Goal: Check status: Check status

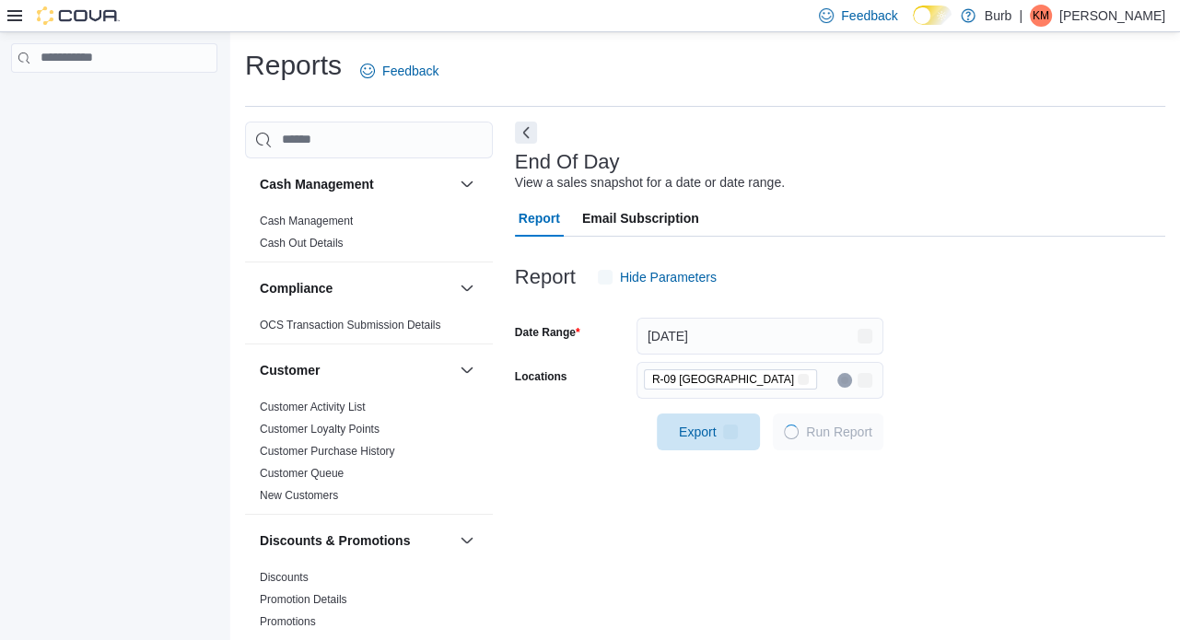
scroll to position [12, 0]
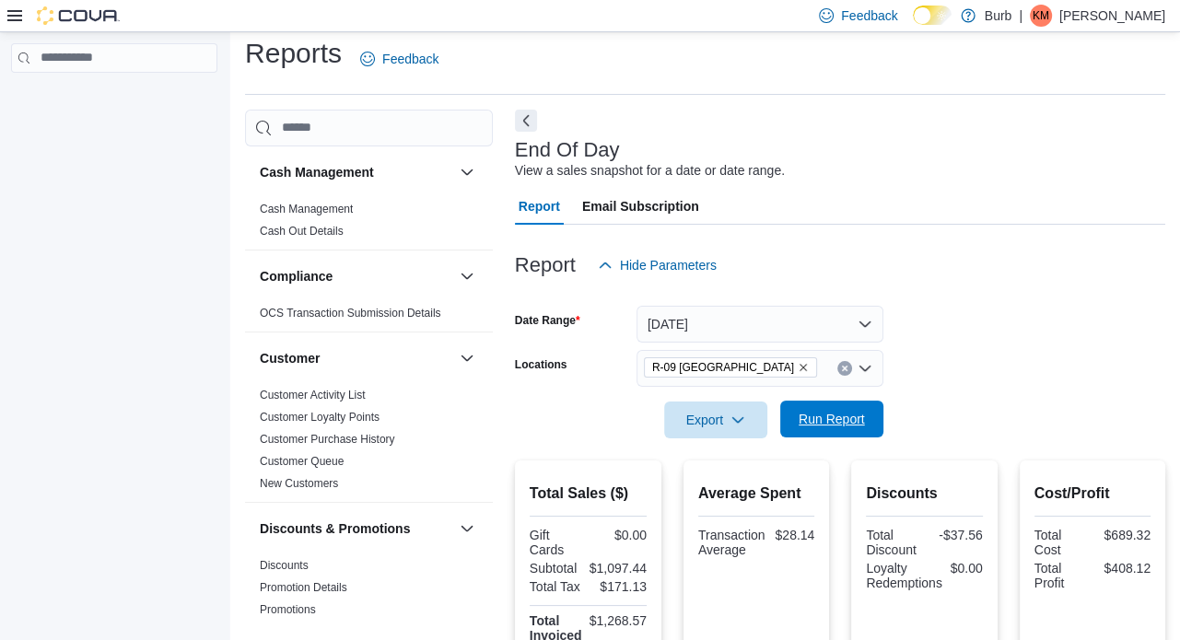
click at [822, 425] on span "Run Report" at bounding box center [832, 419] width 66 height 18
click at [625, 564] on div "$1,097.44" at bounding box center [618, 568] width 57 height 15
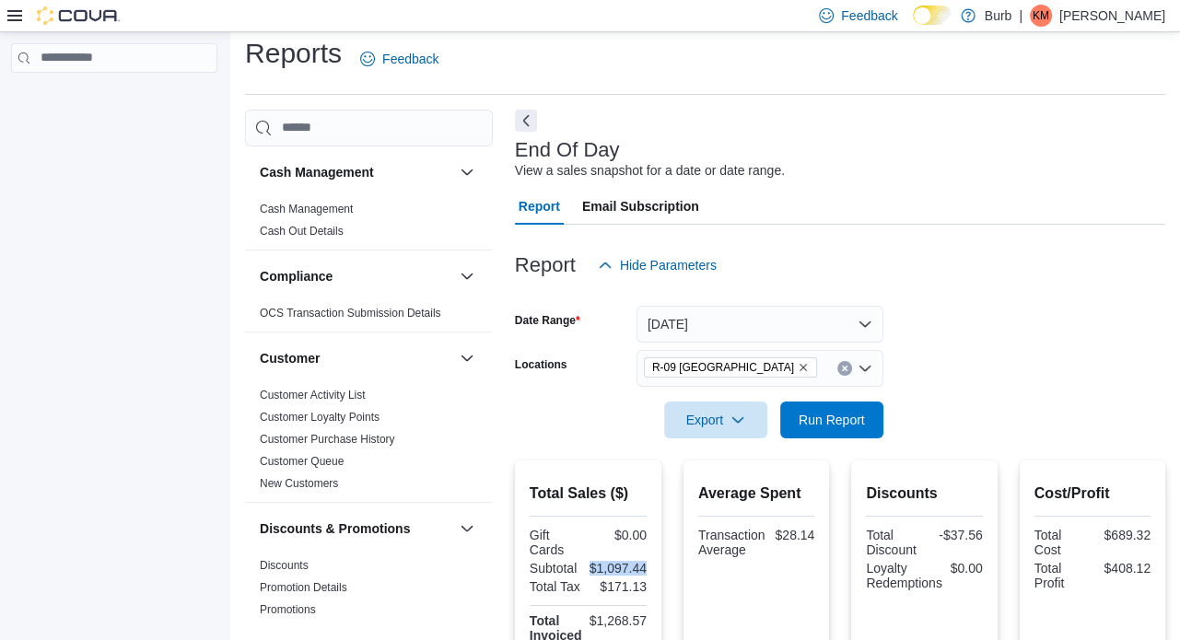
copy div "$1,097.44"
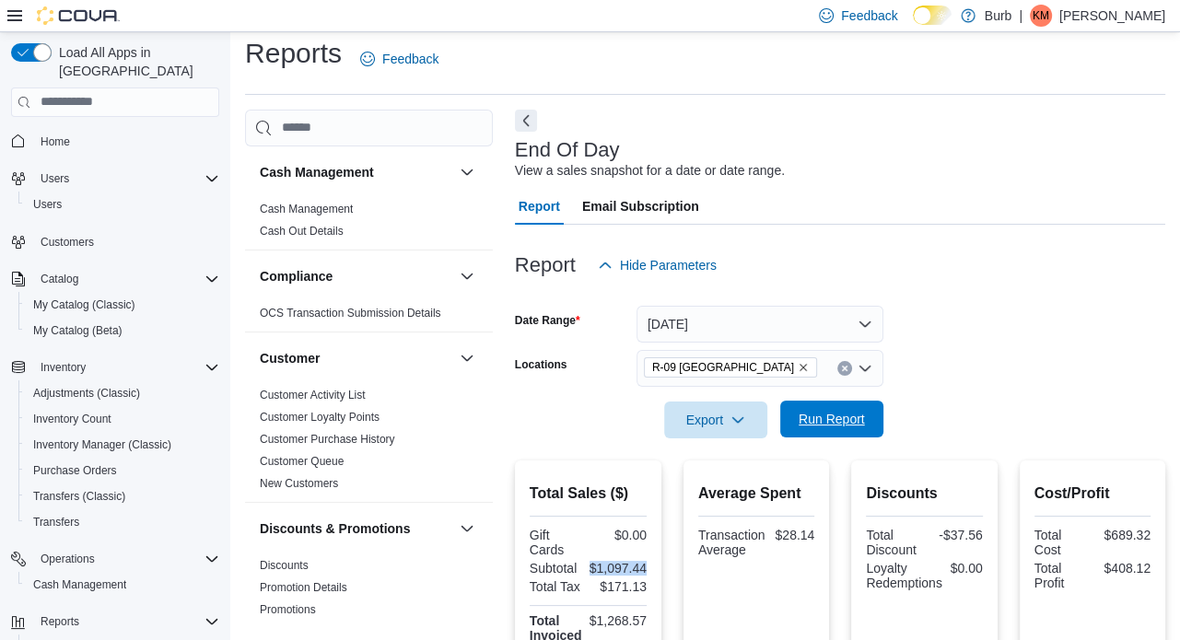
click at [826, 423] on span "Run Report" at bounding box center [832, 419] width 66 height 18
